Goal: Information Seeking & Learning: Learn about a topic

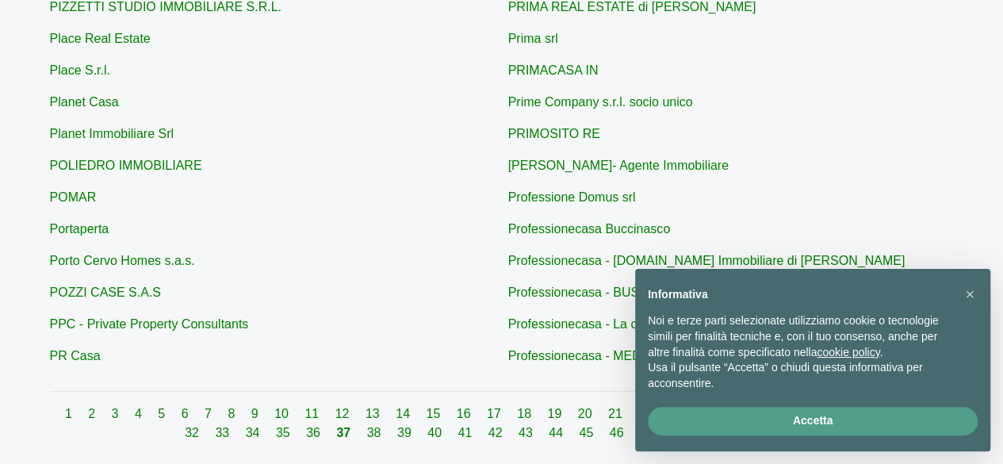
scroll to position [731, 0]
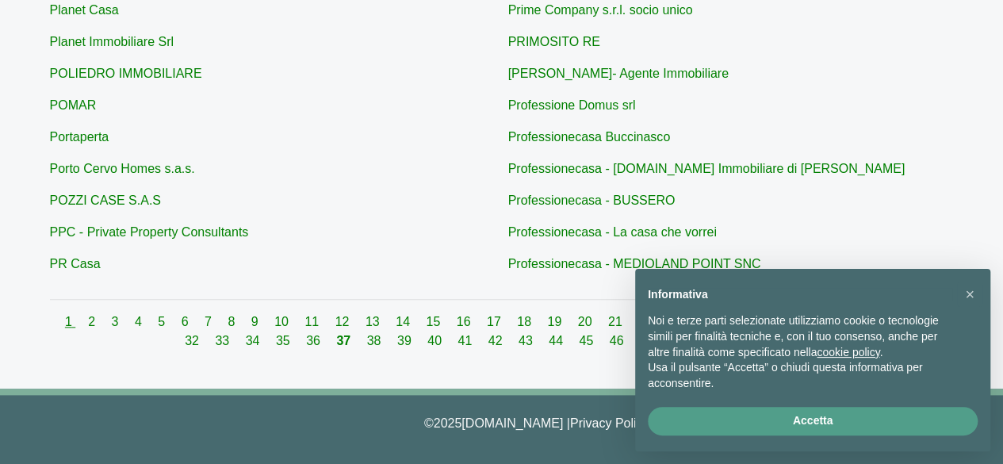
click at [65, 321] on link "1" at bounding box center [70, 321] width 10 height 13
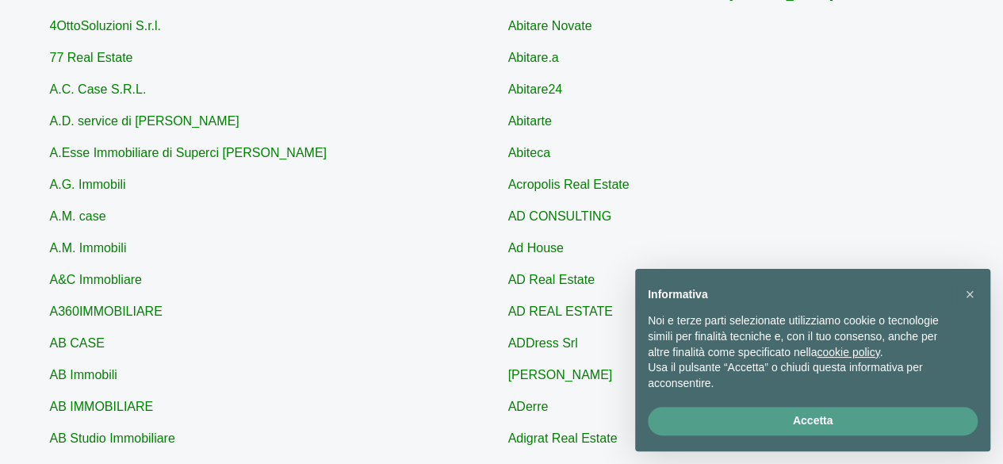
scroll to position [731, 0]
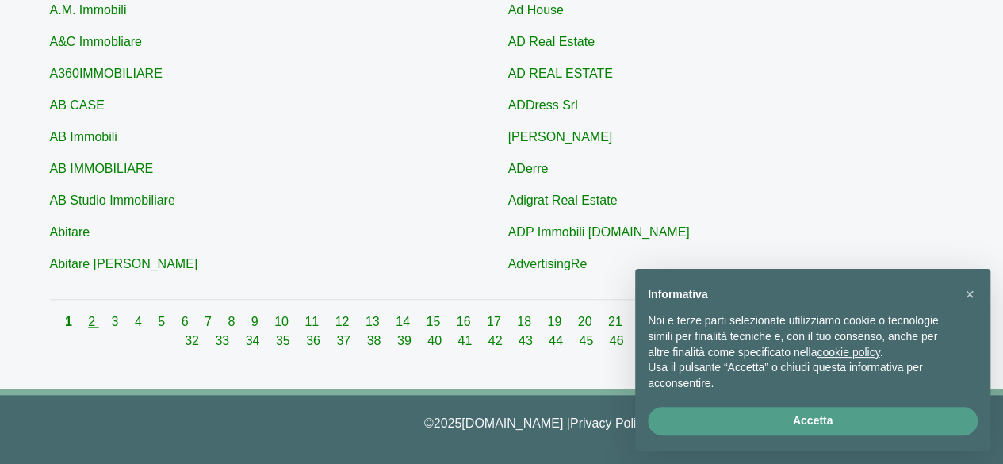
click at [88, 328] on link "2" at bounding box center [93, 321] width 10 height 13
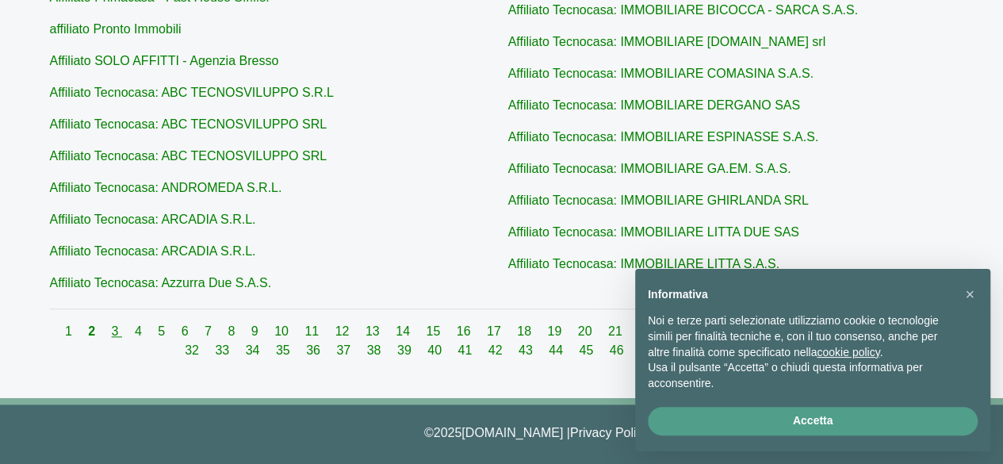
click at [112, 334] on link "3" at bounding box center [117, 330] width 10 height 13
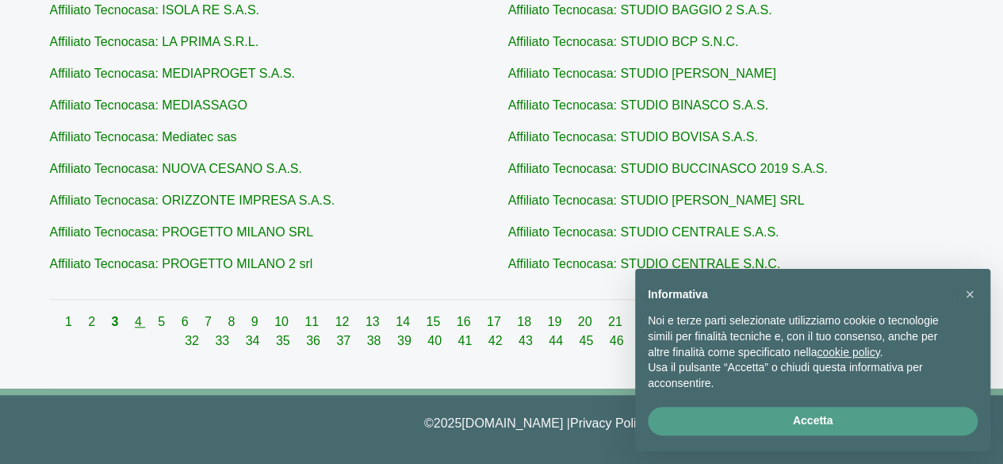
click at [135, 324] on link "4" at bounding box center [140, 321] width 10 height 13
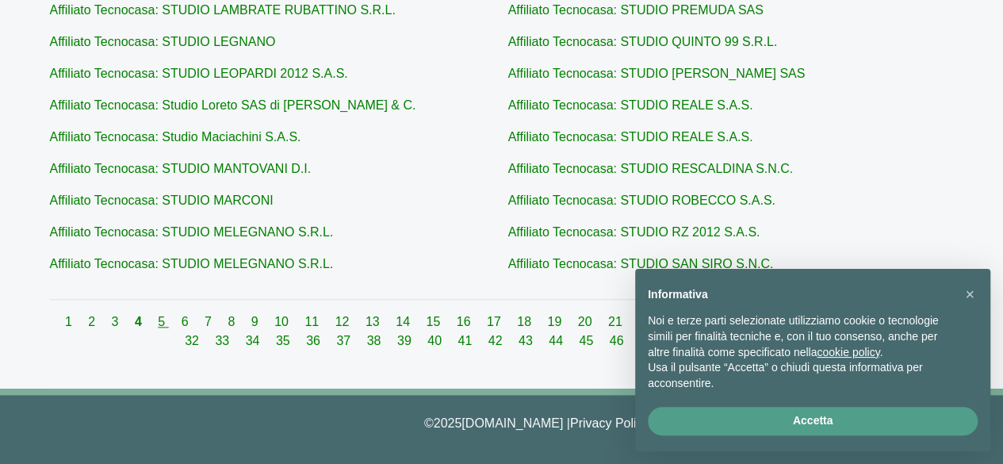
click at [158, 320] on link "5" at bounding box center [163, 321] width 10 height 13
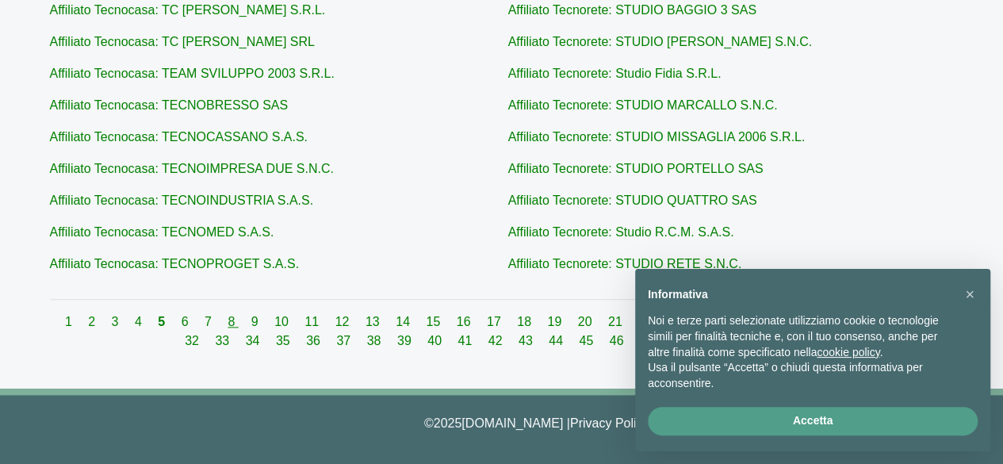
click at [228, 324] on link "8" at bounding box center [233, 321] width 10 height 13
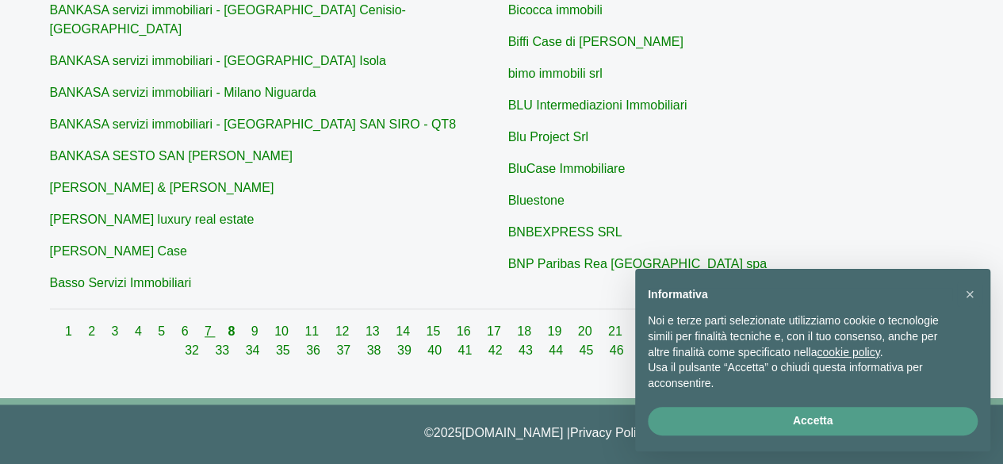
click at [205, 324] on link "7" at bounding box center [210, 330] width 10 height 13
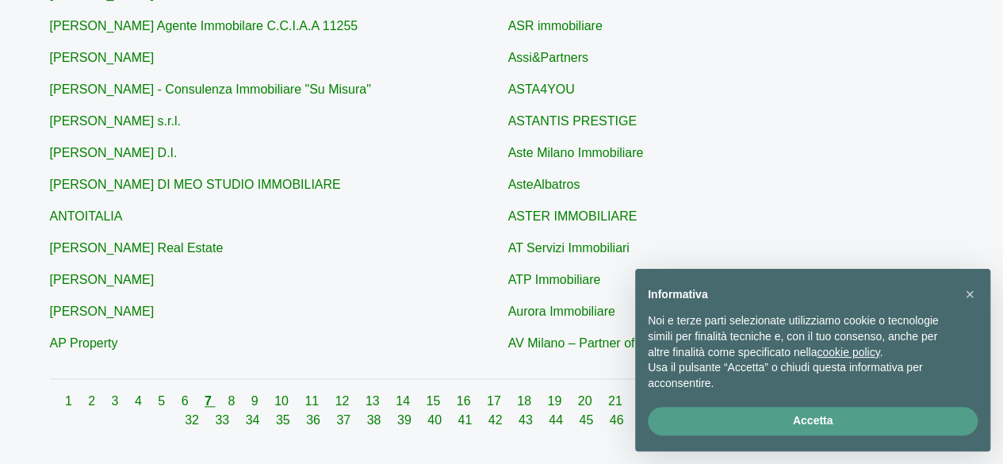
scroll to position [731, 0]
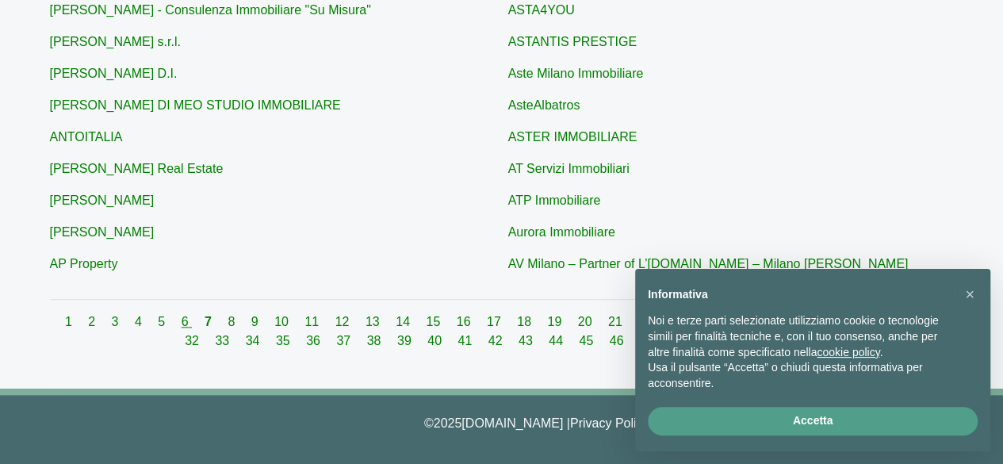
click at [182, 327] on link "6" at bounding box center [187, 321] width 10 height 13
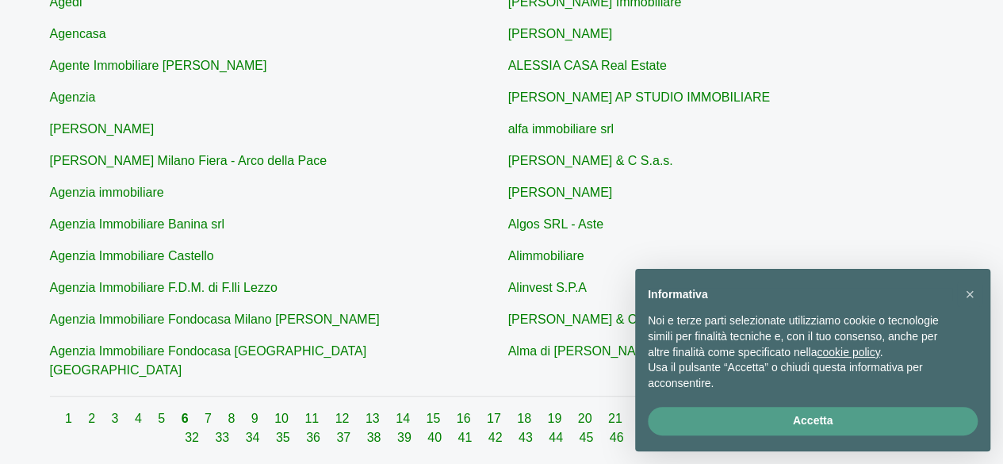
scroll to position [731, 0]
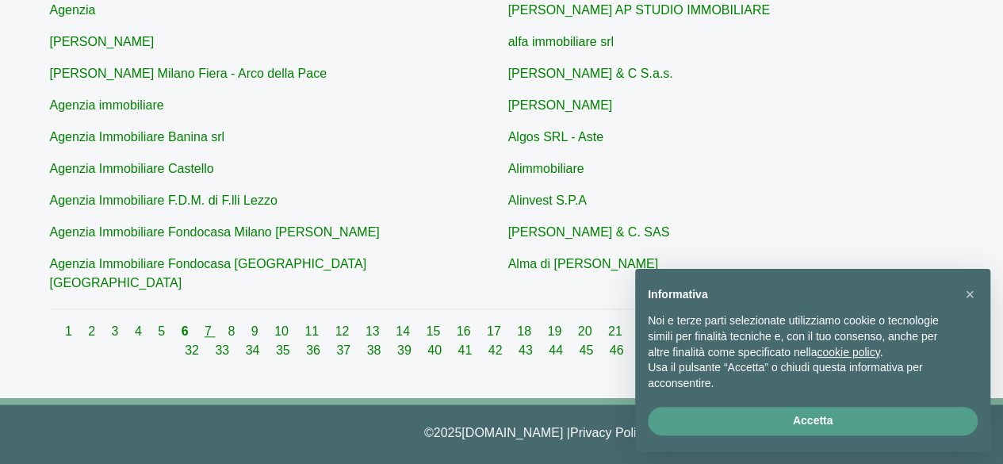
click at [205, 324] on link "7" at bounding box center [210, 330] width 10 height 13
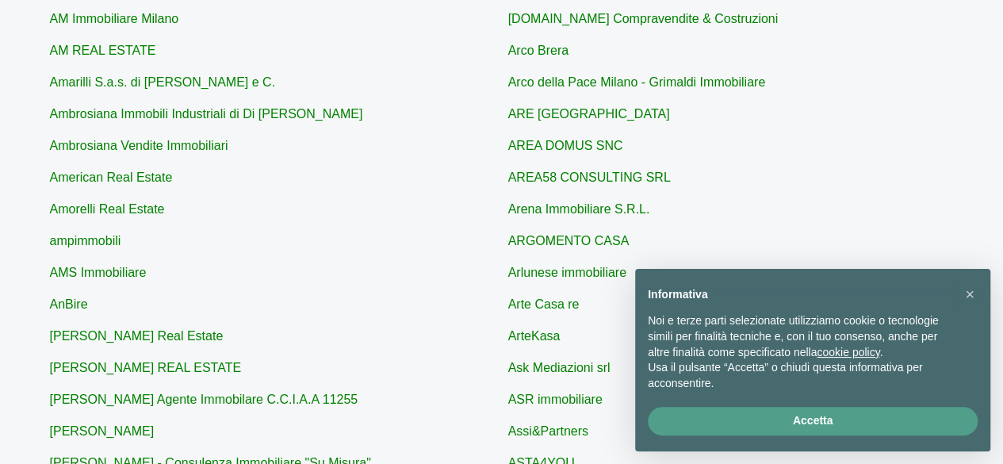
scroll to position [255, 0]
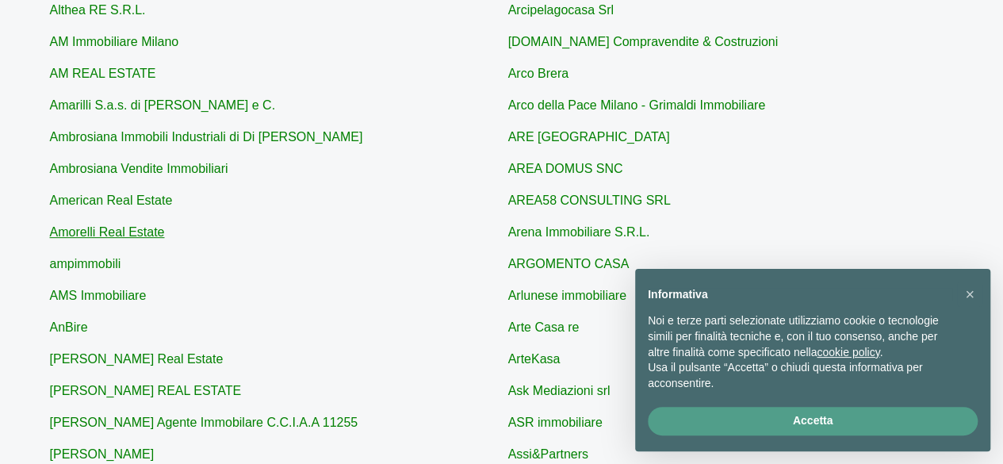
click at [125, 226] on link "Amorelli Real Estate" at bounding box center [107, 231] width 115 height 13
type input "Amorelli Real Estate"
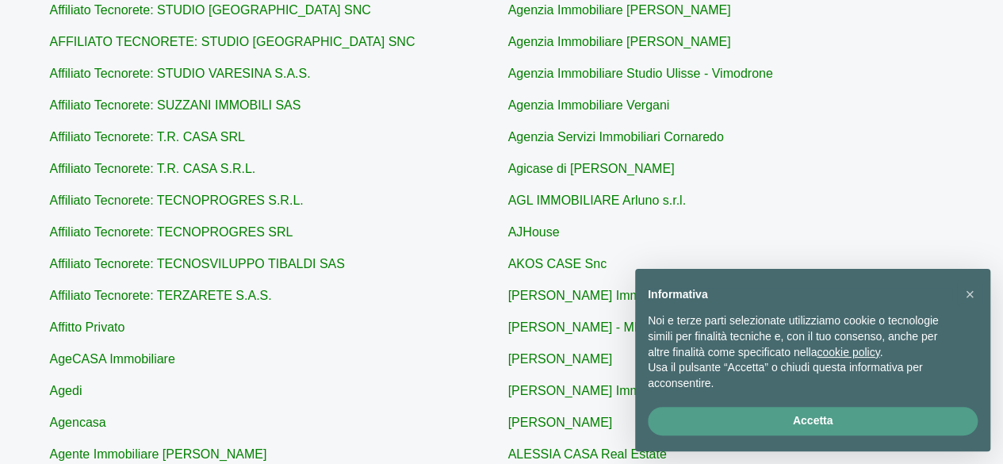
scroll to position [731, 0]
